Goal: Task Accomplishment & Management: Manage account settings

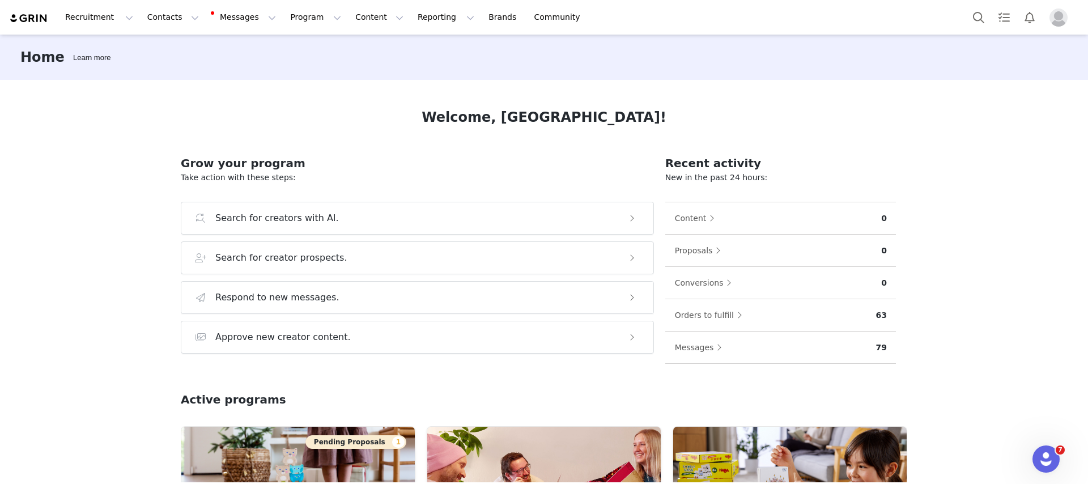
scroll to position [161, 0]
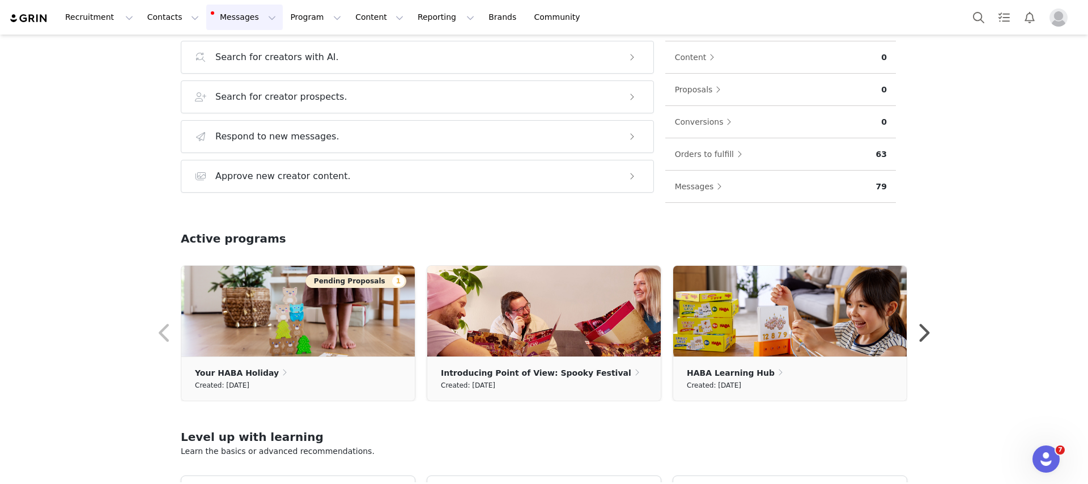
click at [240, 12] on button "Messages Messages" at bounding box center [244, 18] width 77 height 26
click at [237, 65] on div "Inbox 56" at bounding box center [223, 71] width 40 height 12
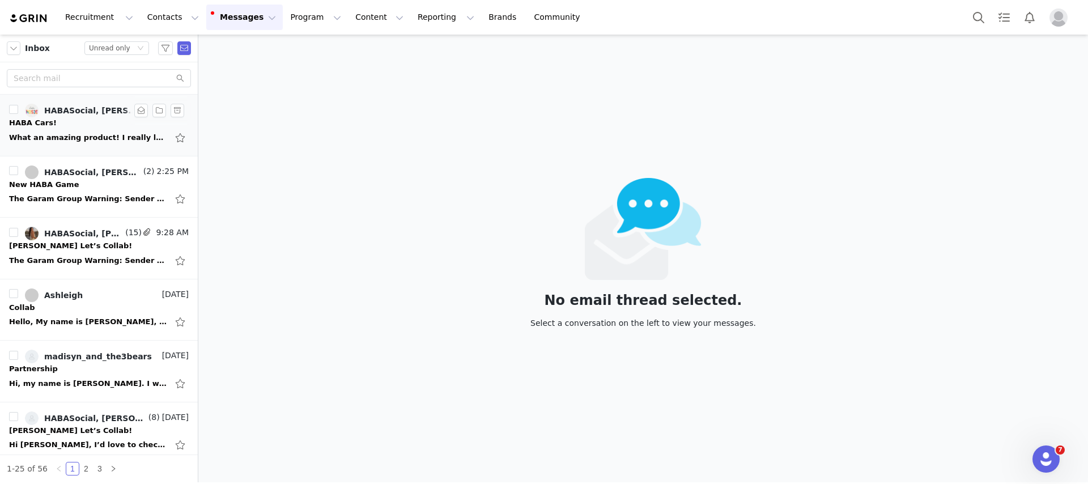
click at [78, 112] on div "HABASocial, [PERSON_NAME]" at bounding box center [92, 110] width 97 height 9
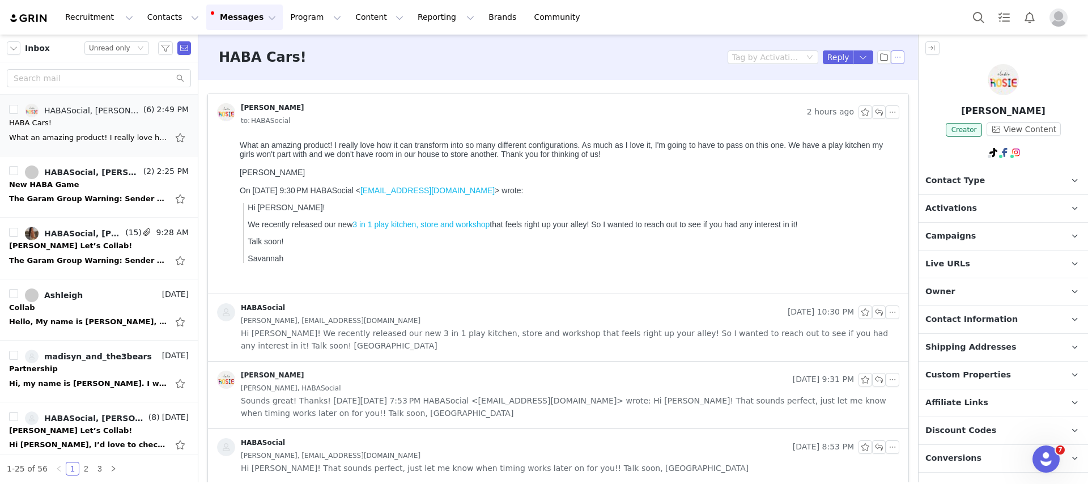
click at [899, 60] on button "button" at bounding box center [898, 57] width 14 height 14
click at [902, 75] on li "Mark as unread" at bounding box center [928, 78] width 75 height 18
